Goal: Task Accomplishment & Management: Manage account settings

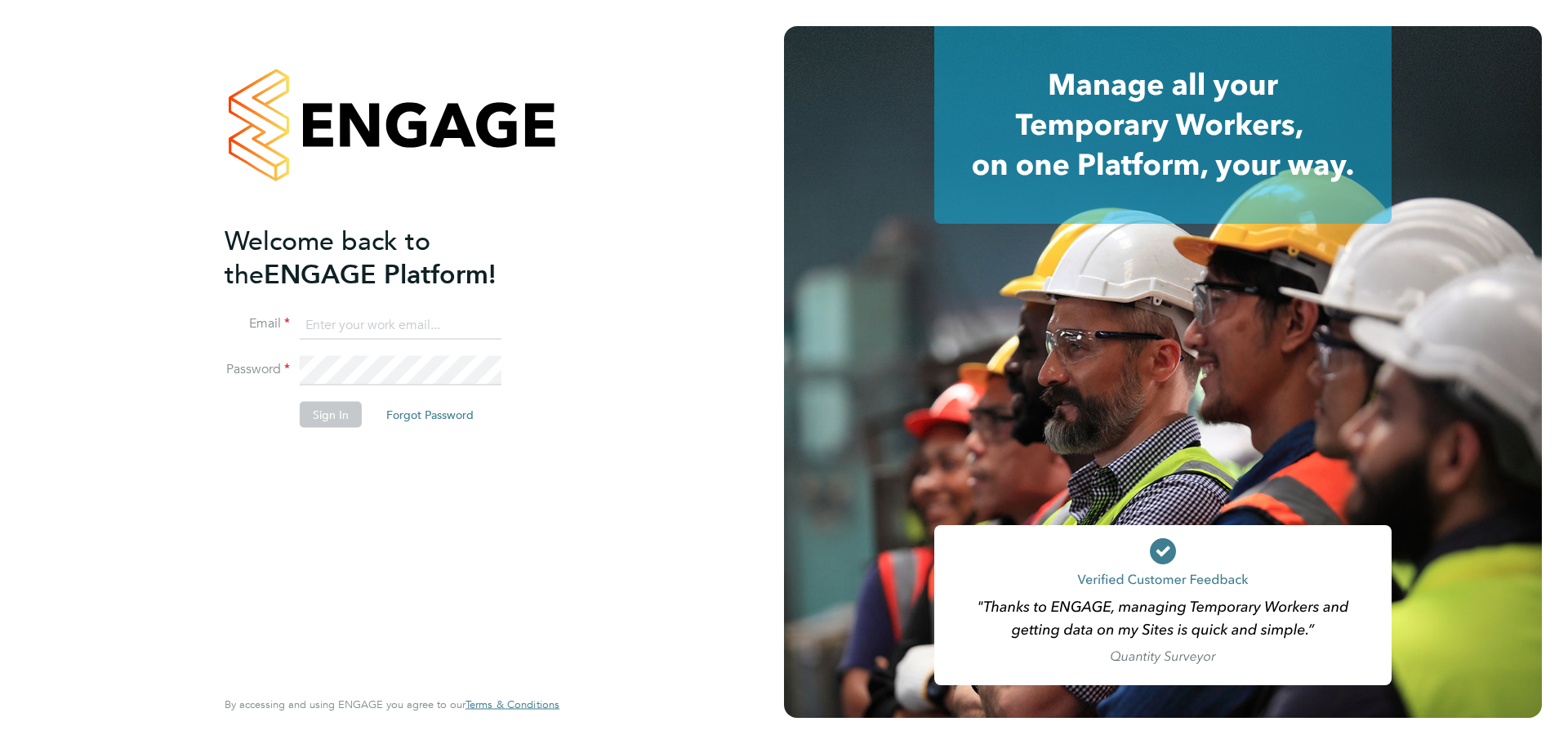
type input "[EMAIL_ADDRESS][PERSON_NAME][DOMAIN_NAME]"
click at [336, 404] on button "Sign In" at bounding box center [331, 415] width 62 height 27
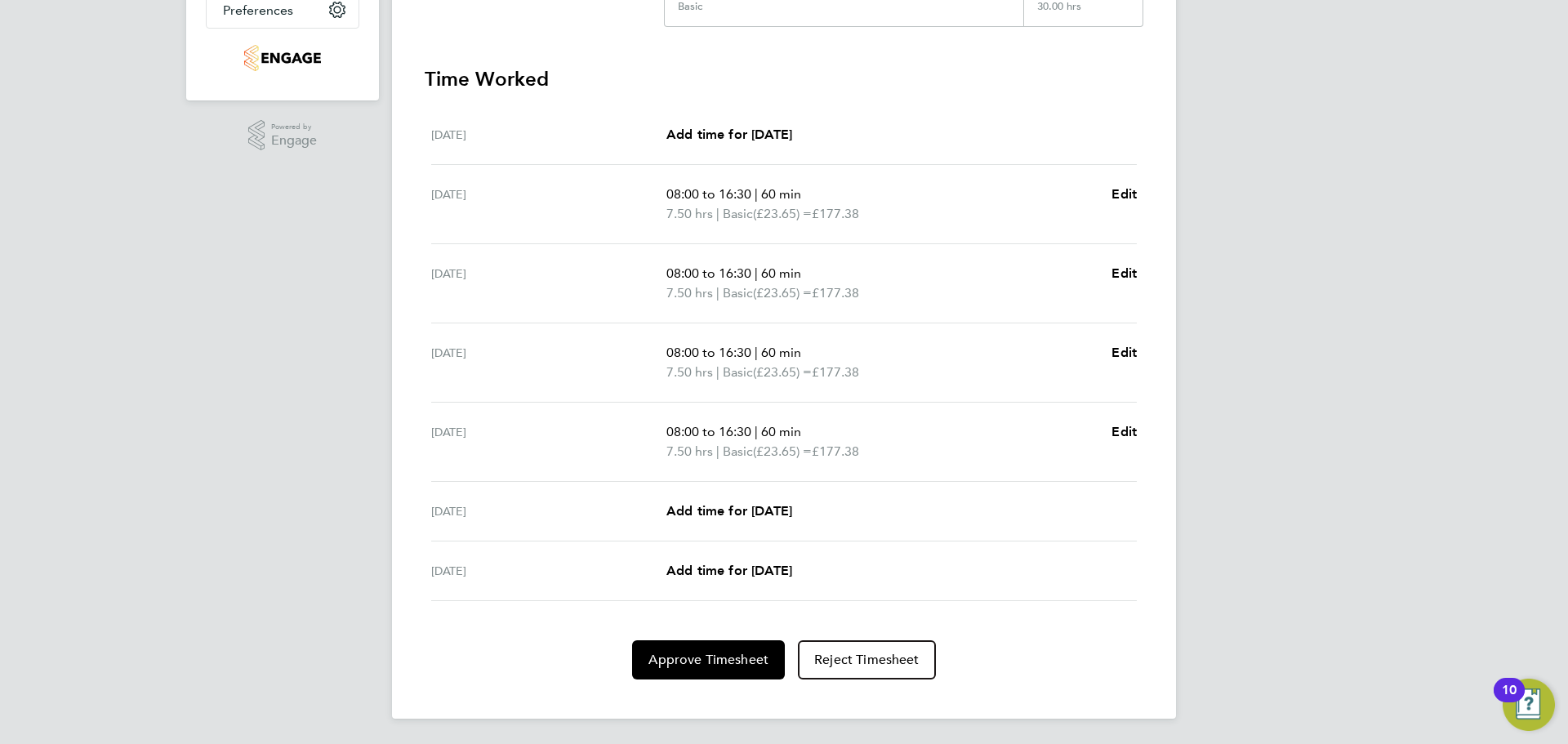
scroll to position [417, 0]
click at [711, 666] on span "Approve Timesheet" at bounding box center [709, 659] width 120 height 16
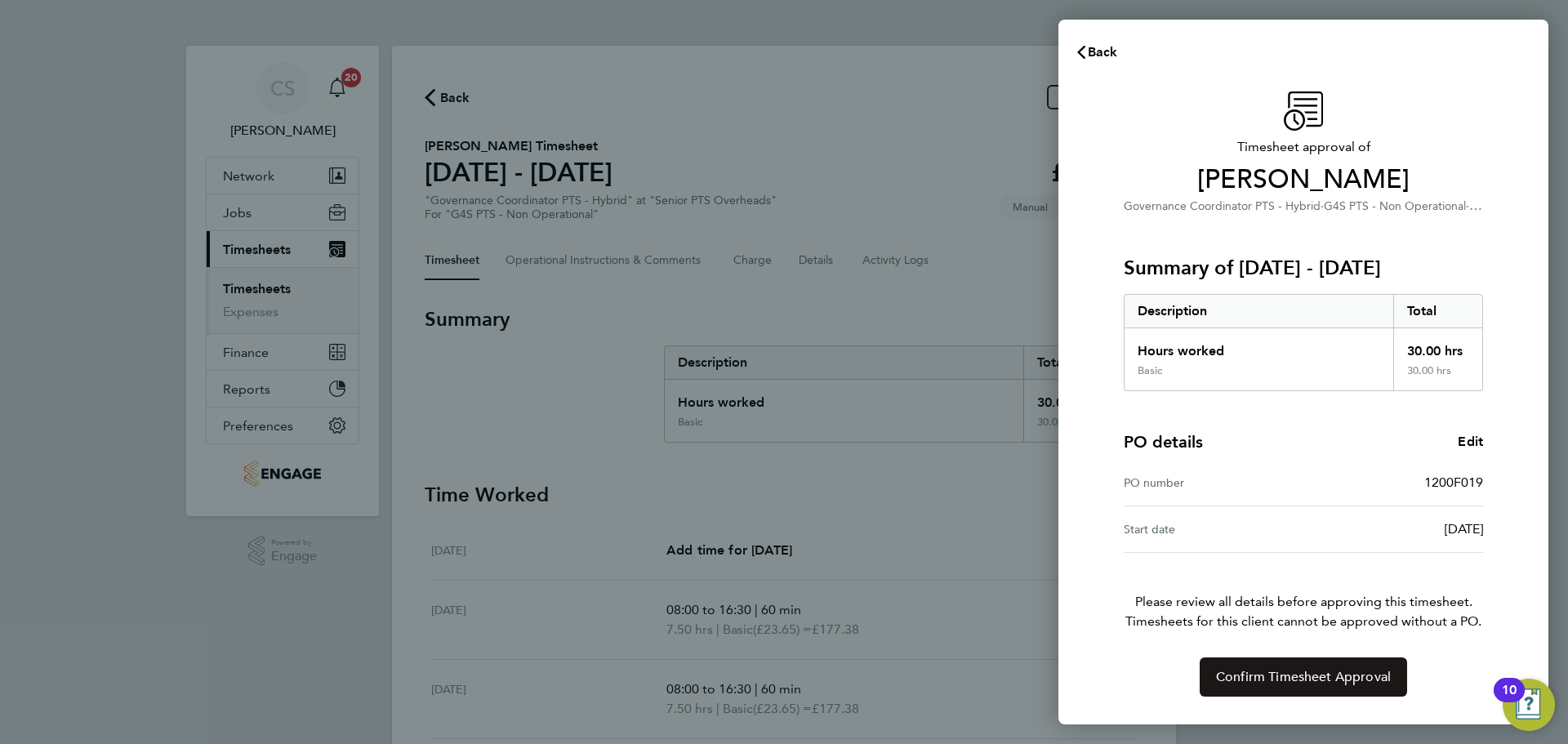
click at [1271, 678] on span "Confirm Timesheet Approval" at bounding box center [1303, 677] width 175 height 16
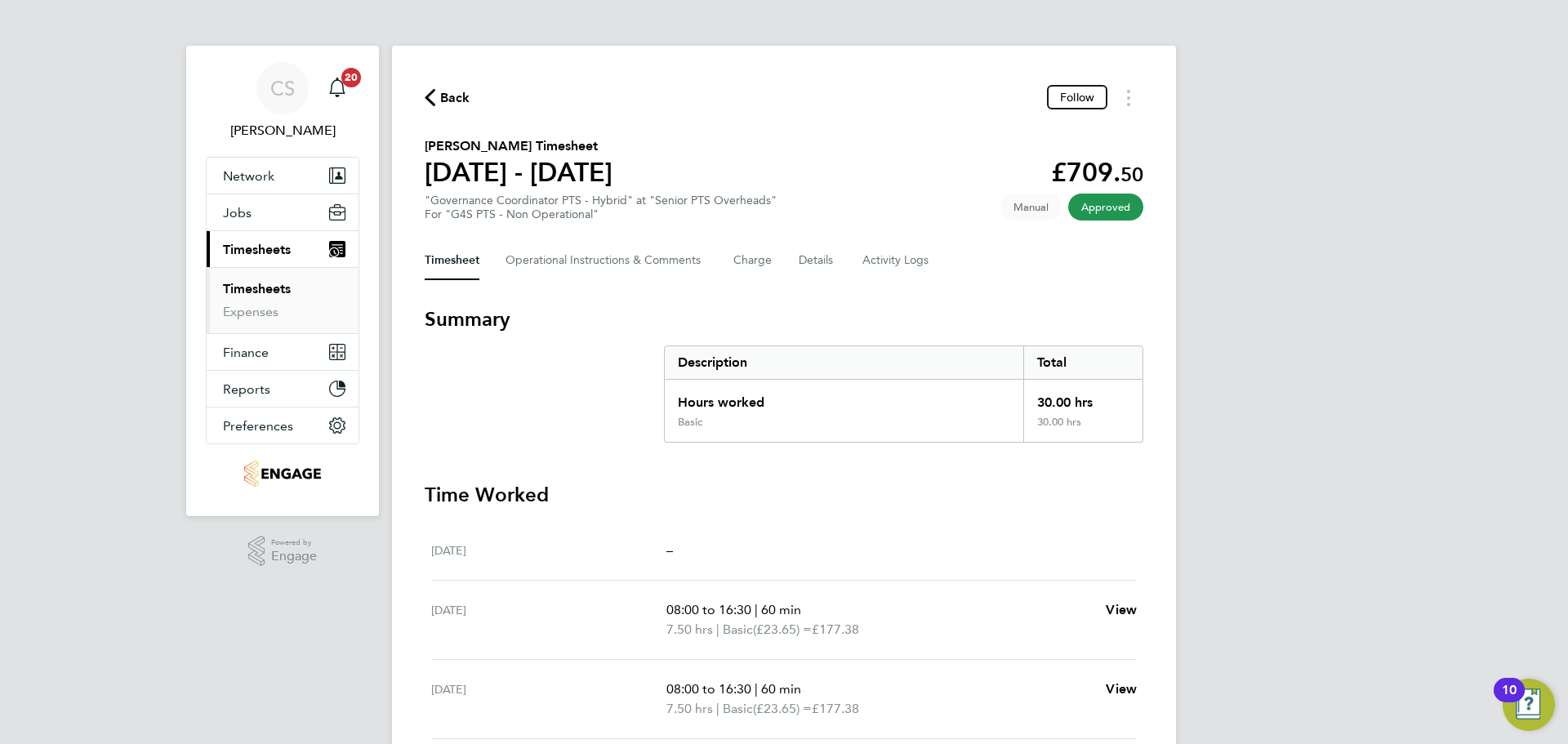
click at [451, 95] on span "Back" at bounding box center [455, 98] width 30 height 19
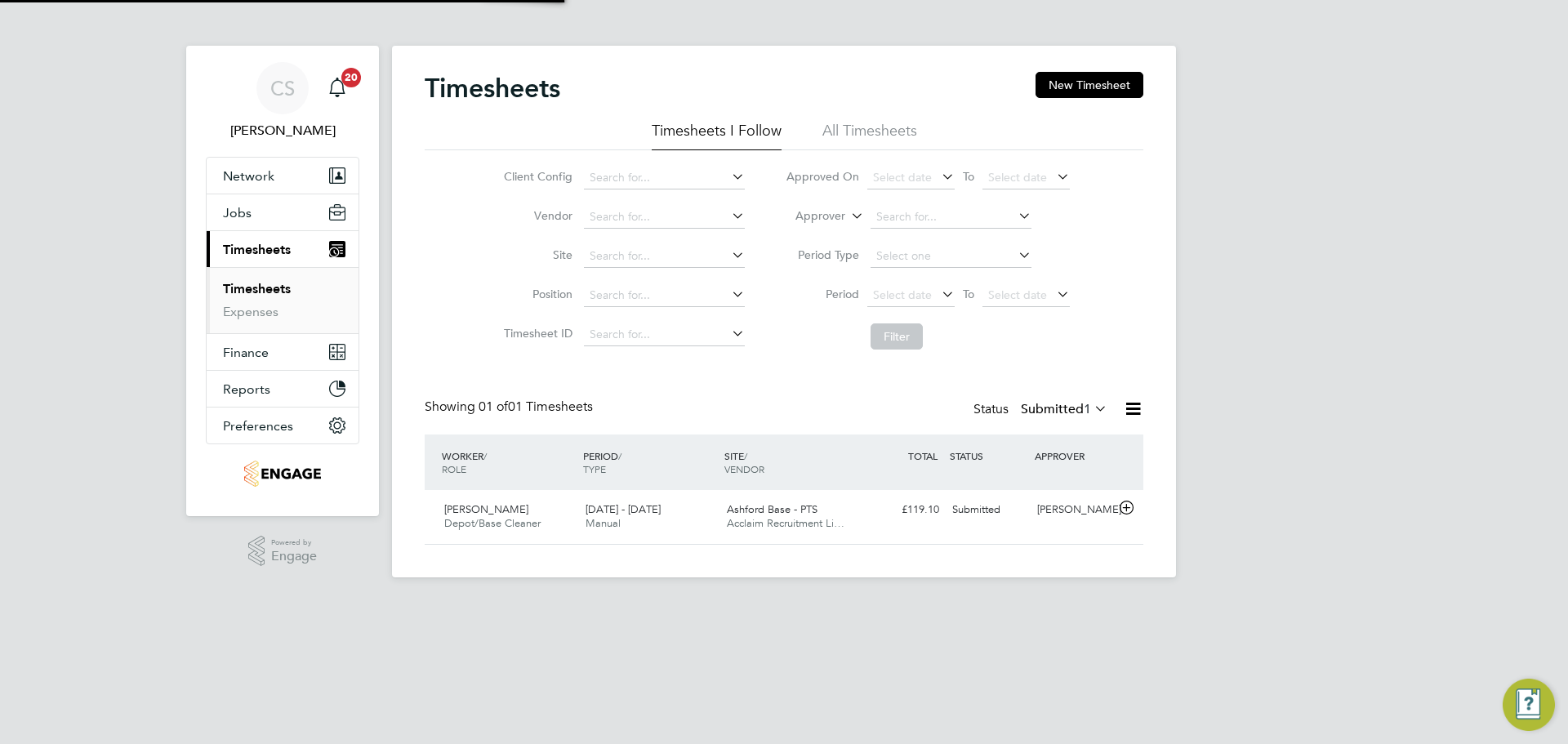
scroll to position [42, 142]
click at [512, 507] on div "Sian Downes Depot/Base Cleaner 25 - 31 Aug 2025" at bounding box center [509, 517] width 142 height 41
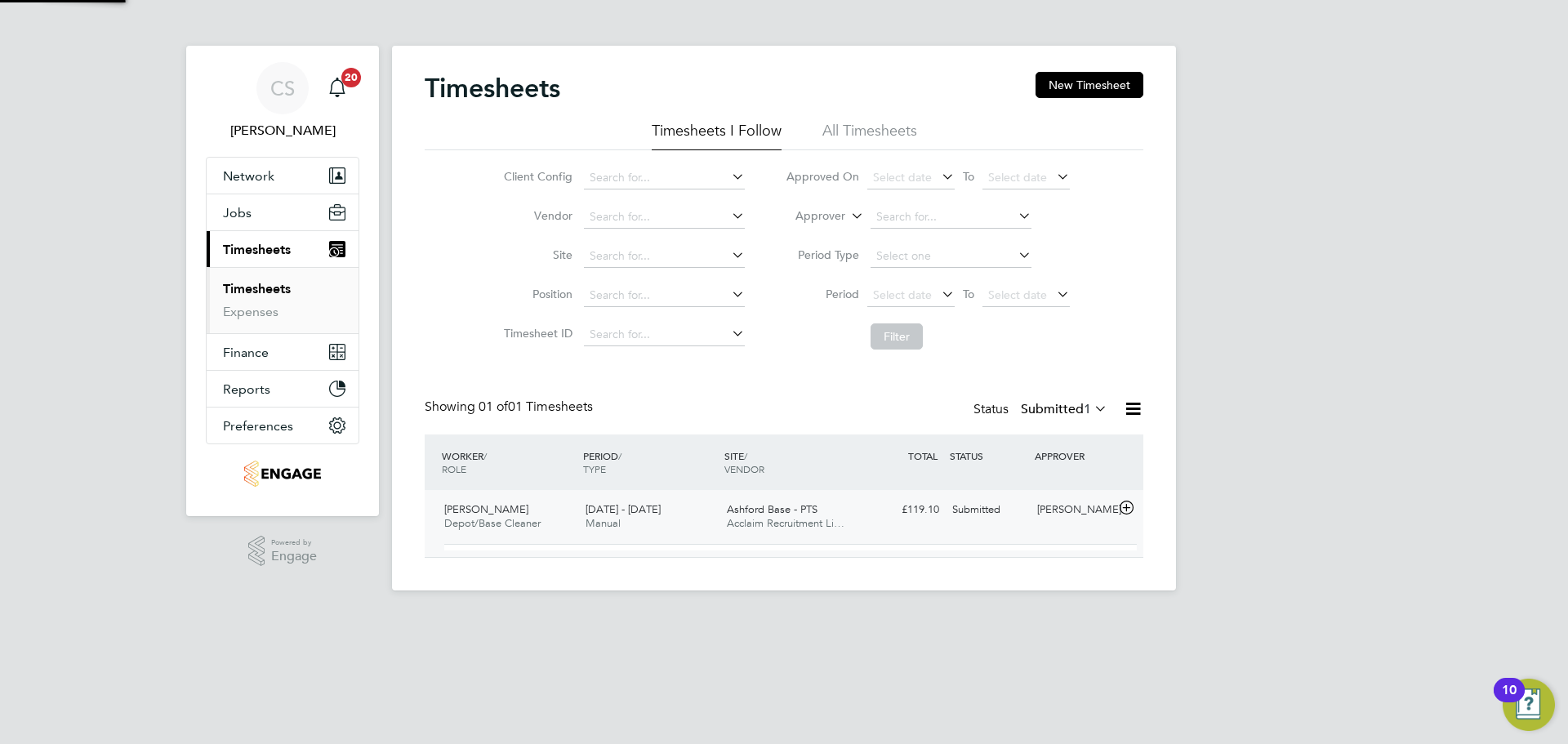
scroll to position [27, 159]
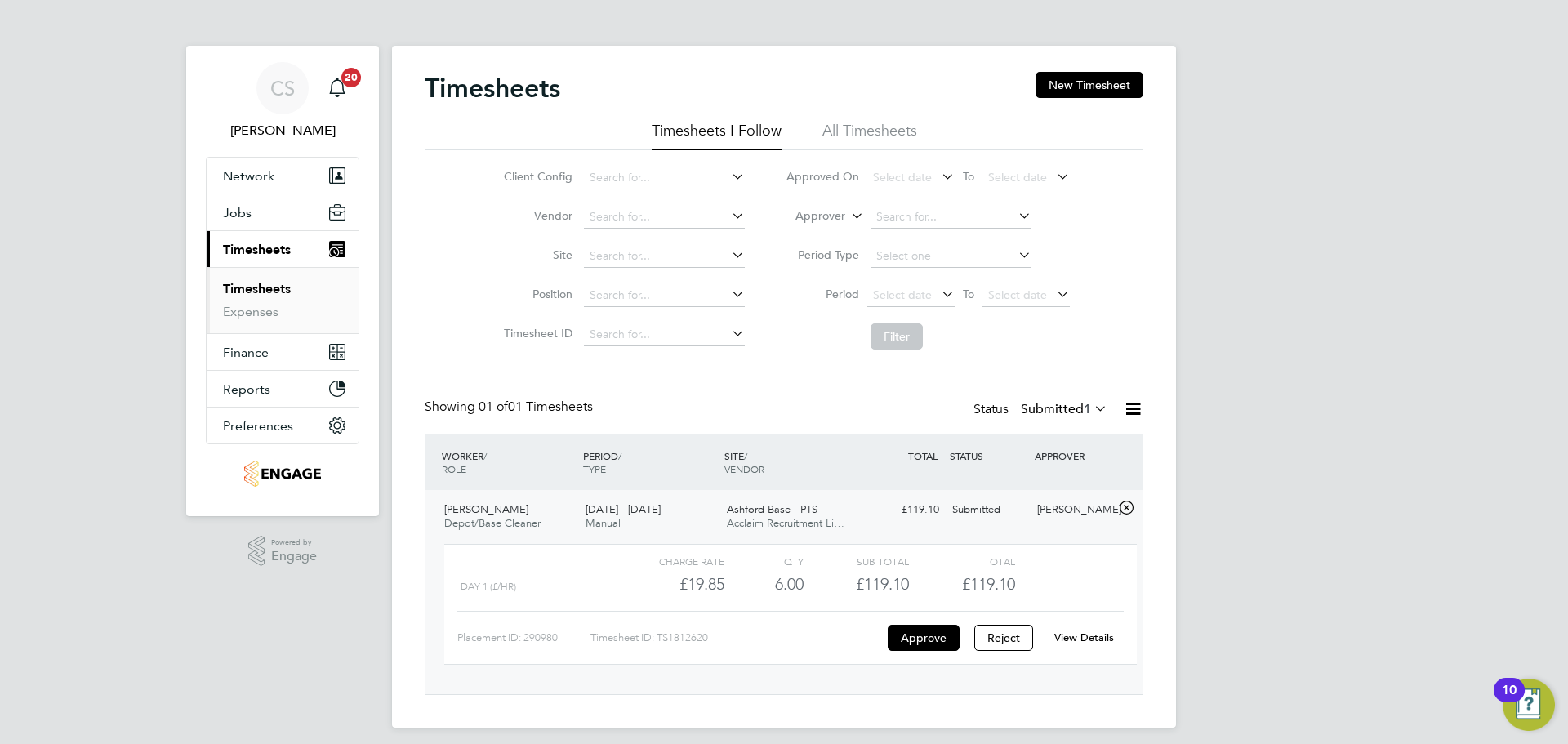
click at [1073, 642] on link "View Details" at bounding box center [1084, 638] width 59 height 14
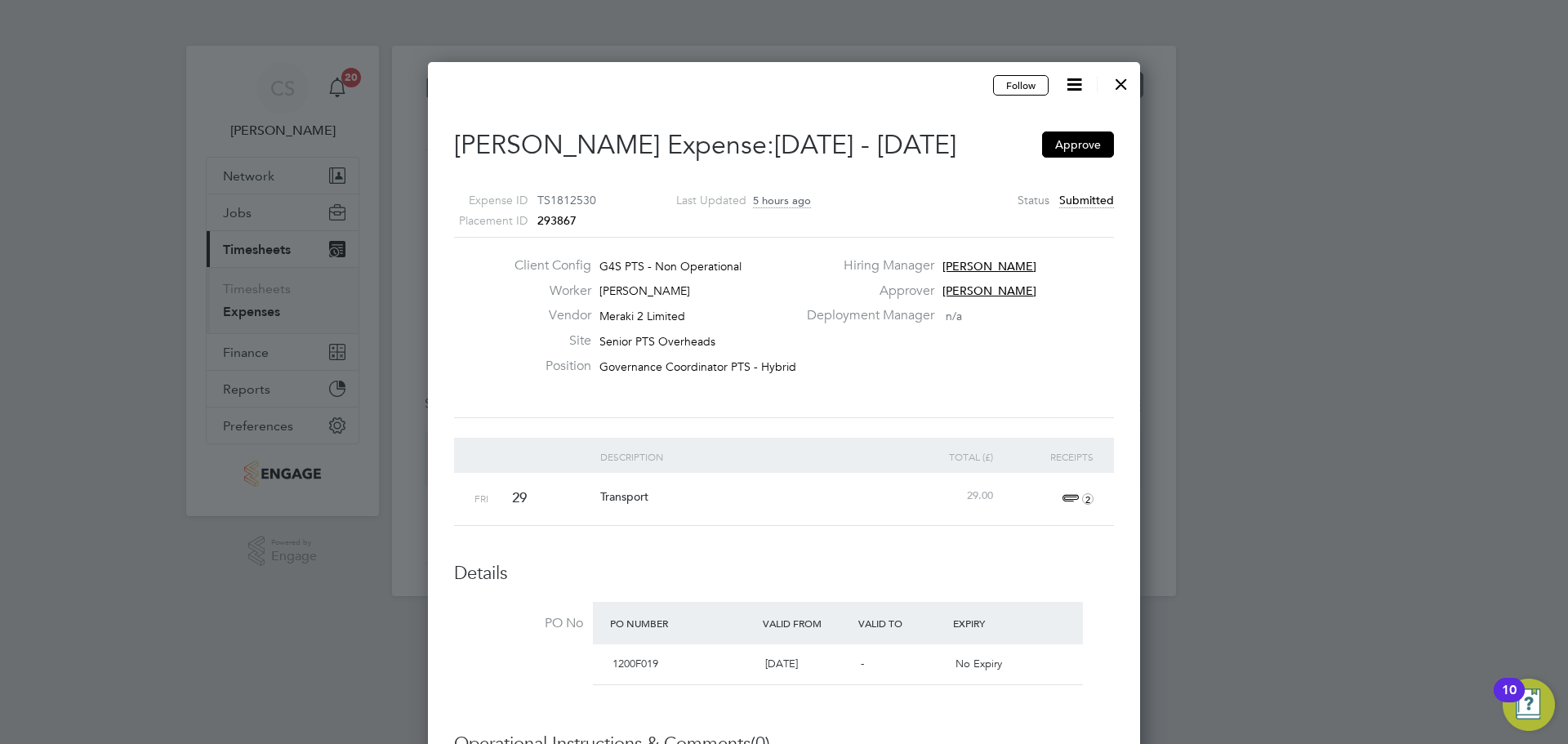
click at [1118, 84] on div at bounding box center [1121, 80] width 29 height 29
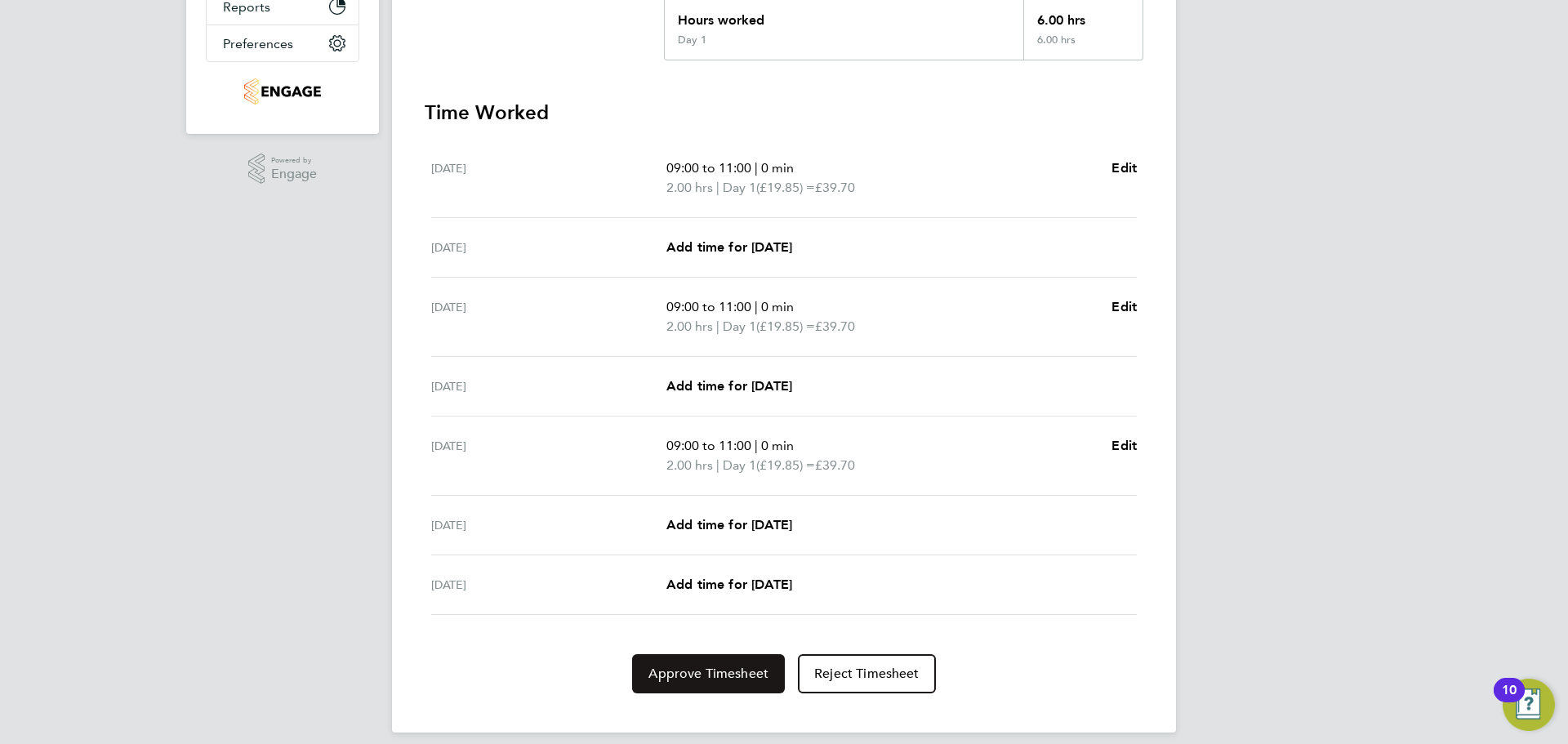
scroll to position [397, 0]
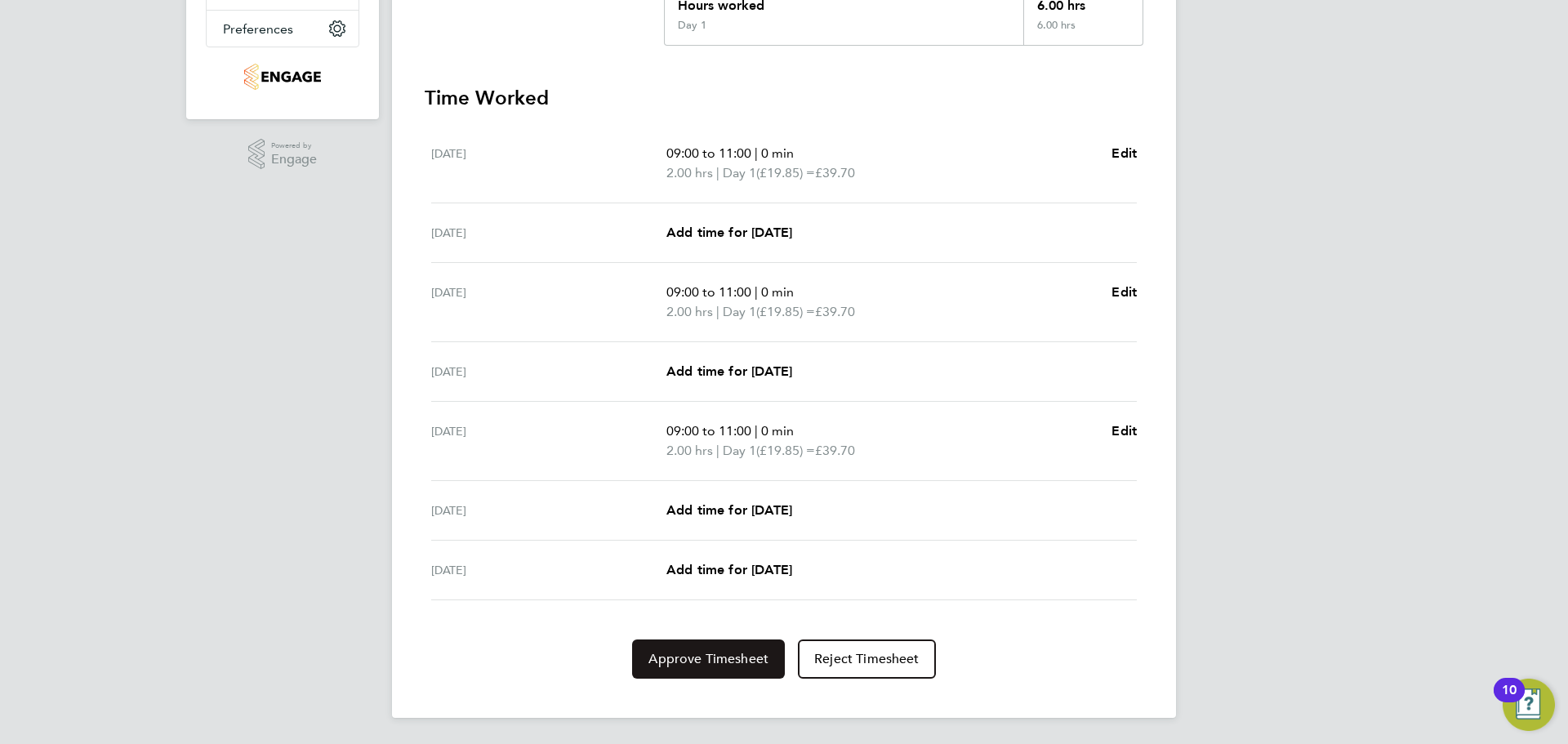
click at [720, 644] on button "Approve Timesheet" at bounding box center [708, 659] width 153 height 39
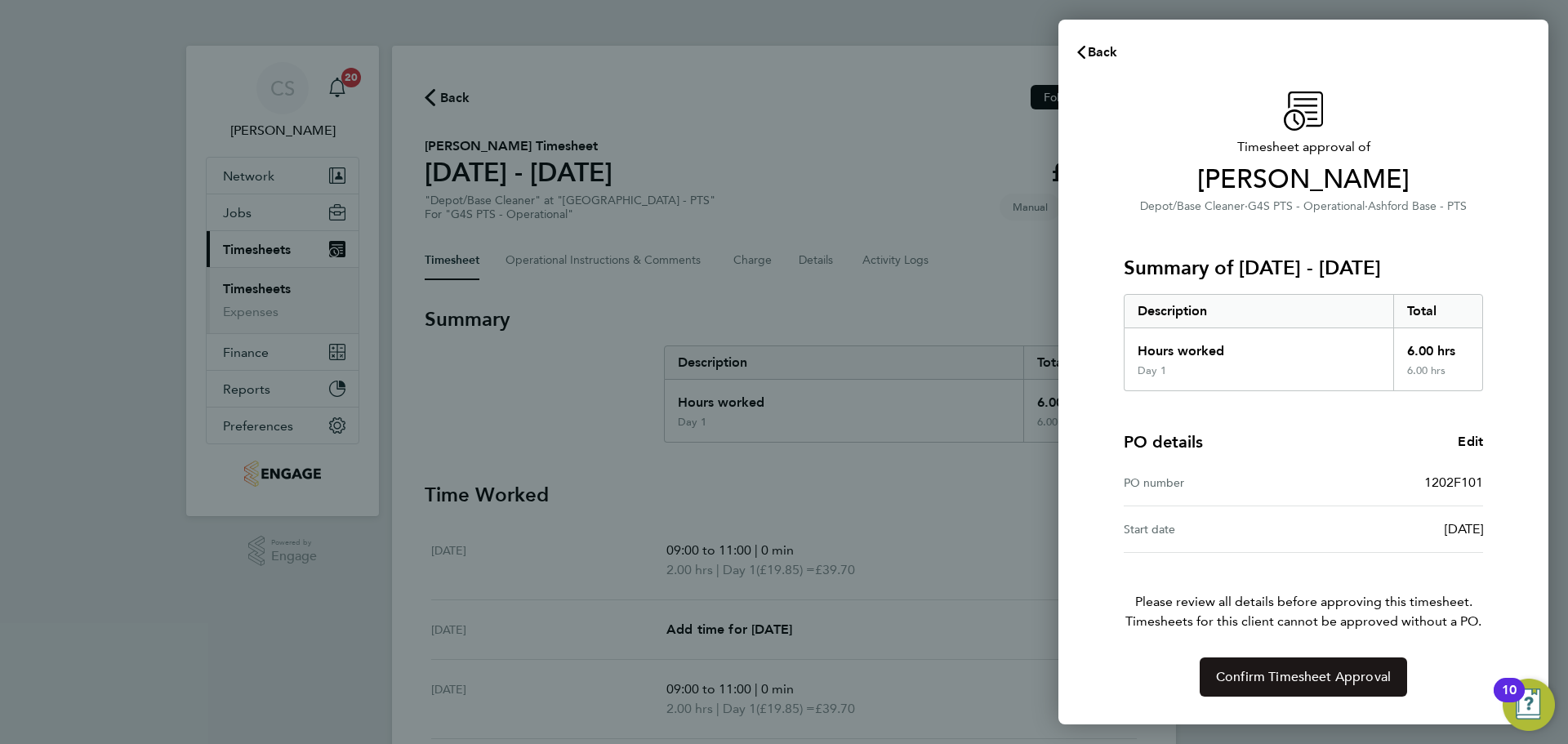
click at [1311, 663] on button "Confirm Timesheet Approval" at bounding box center [1303, 677] width 207 height 39
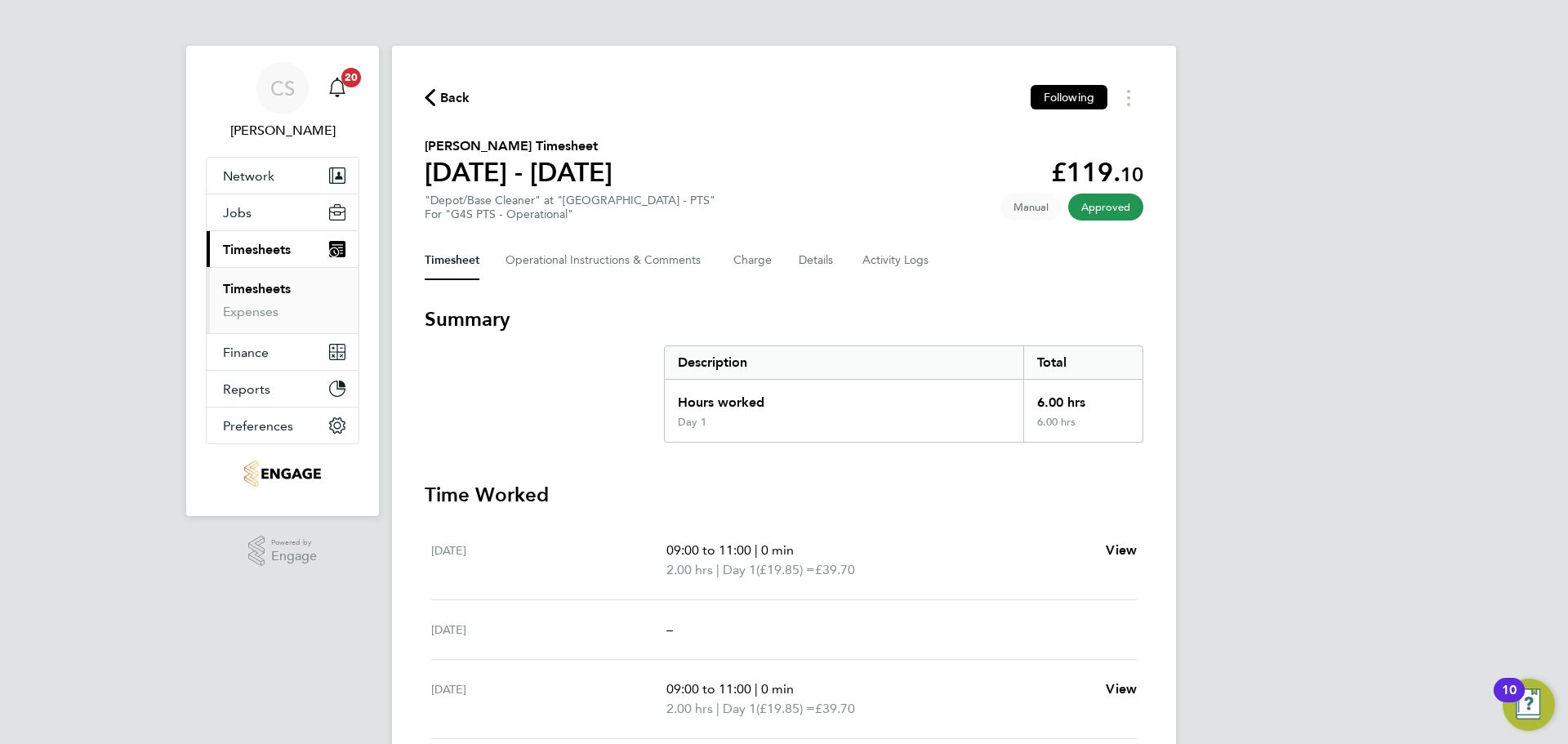
click at [461, 94] on span "Back" at bounding box center [455, 98] width 30 height 19
